Goal: Transaction & Acquisition: Purchase product/service

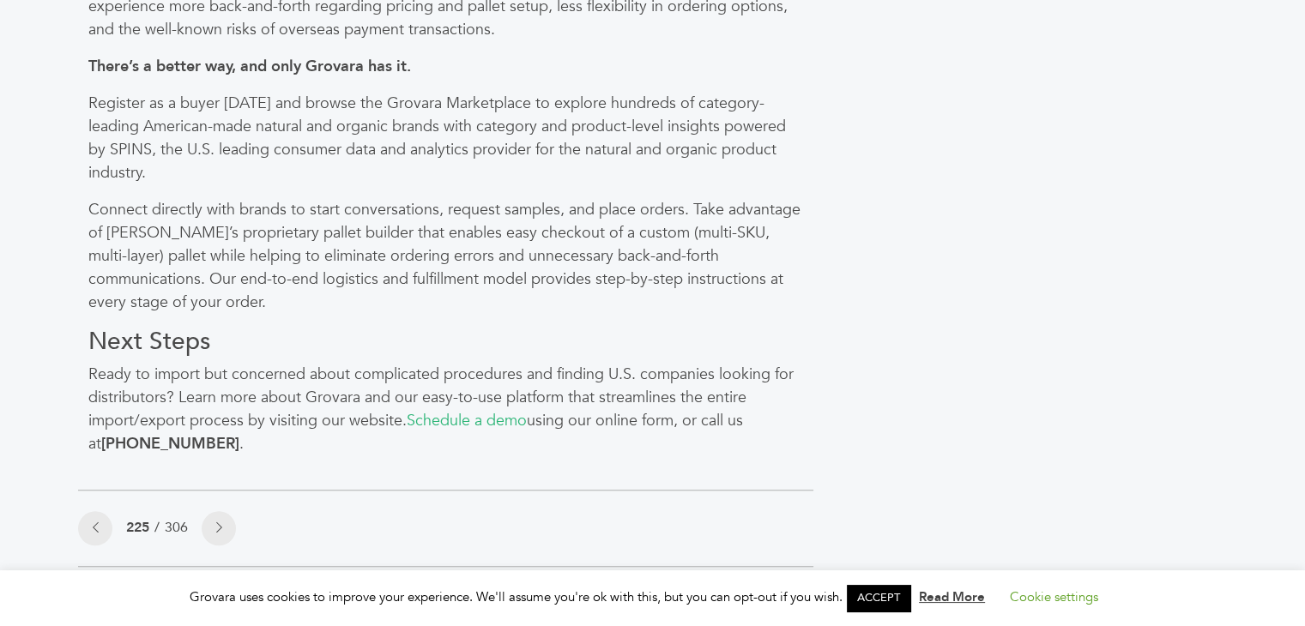
scroll to position [1341, 0]
click at [456, 409] on link "Schedule a demo" at bounding box center [467, 419] width 120 height 21
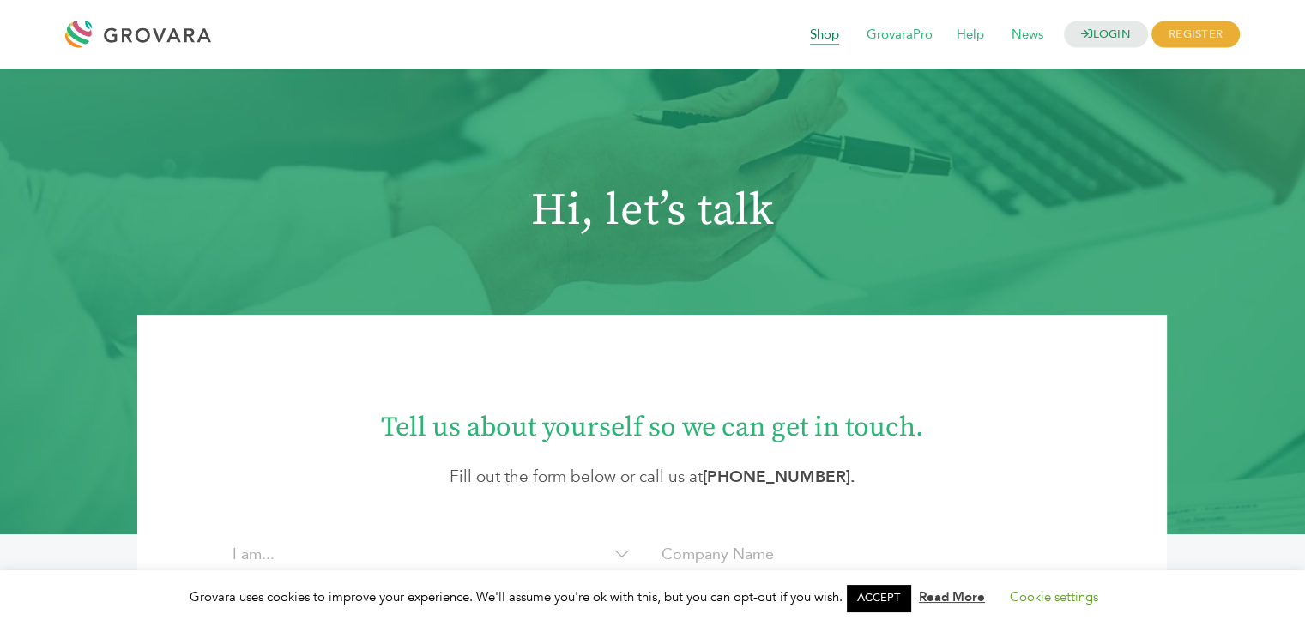
click at [820, 45] on span "Shop" at bounding box center [824, 35] width 53 height 33
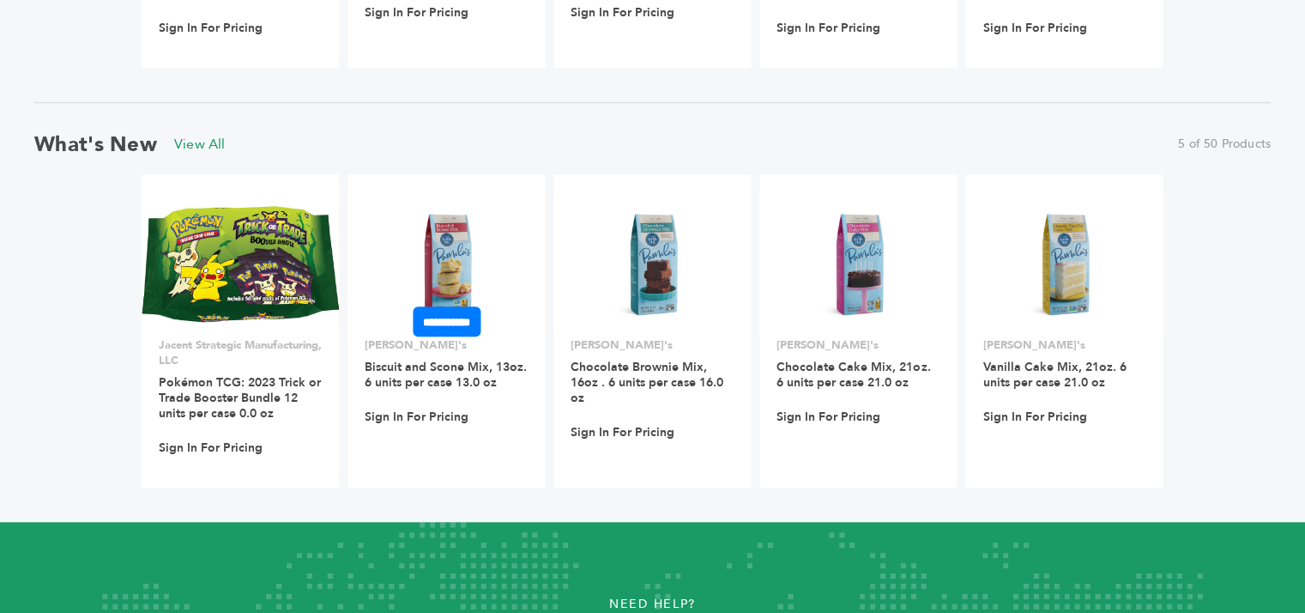
scroll to position [1699, 0]
